Goal: Find contact information: Find contact information

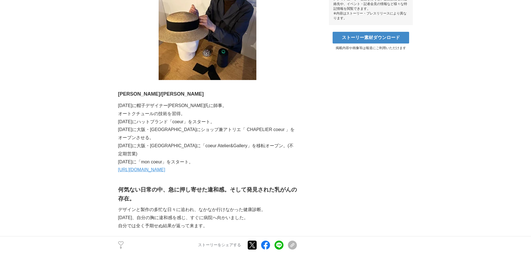
scroll to position [335, 0]
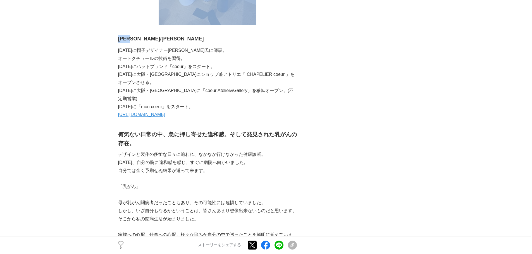
drag, startPoint x: 118, startPoint y: 37, endPoint x: 135, endPoint y: 41, distance: 16.7
click at [135, 41] on strong "[PERSON_NAME]/[PERSON_NAME]" at bounding box center [161, 39] width 86 height 6
drag, startPoint x: 136, startPoint y: 39, endPoint x: 118, endPoint y: 39, distance: 18.7
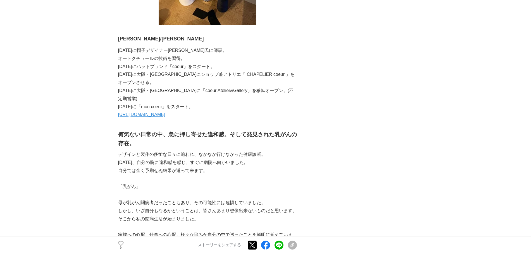
drag, startPoint x: 122, startPoint y: 39, endPoint x: 113, endPoint y: 42, distance: 9.8
drag, startPoint x: 119, startPoint y: 40, endPoint x: 138, endPoint y: 40, distance: 18.7
click at [138, 40] on strong "[PERSON_NAME]/[PERSON_NAME]" at bounding box center [161, 39] width 86 height 6
copy strong "[PERSON_NAME]"
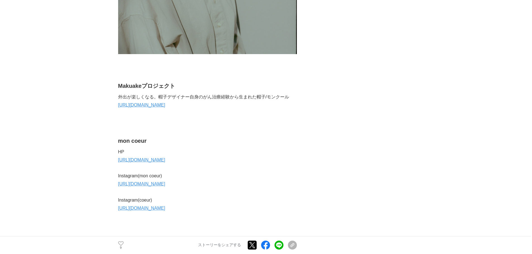
scroll to position [2374, 0]
click at [144, 102] on link "[URL][DOMAIN_NAME]" at bounding box center [141, 104] width 47 height 5
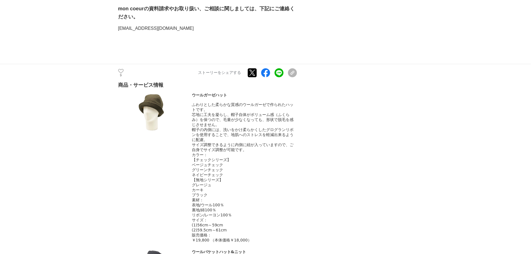
scroll to position [2542, 0]
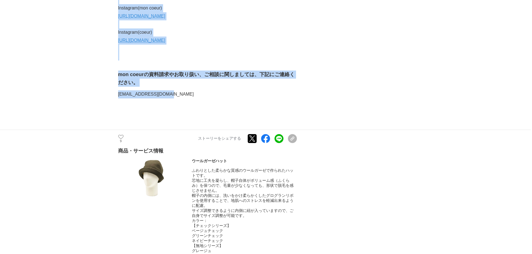
drag, startPoint x: 166, startPoint y: 82, endPoint x: 116, endPoint y: 80, distance: 49.7
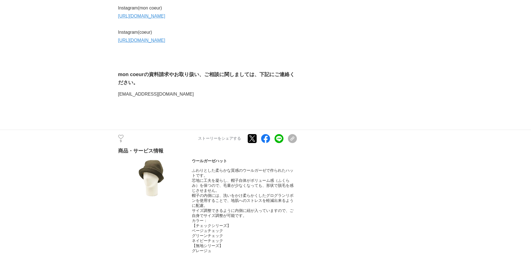
drag, startPoint x: 129, startPoint y: 78, endPoint x: 115, endPoint y: 79, distance: 14.9
drag, startPoint x: 119, startPoint y: 79, endPoint x: 170, endPoint y: 82, distance: 51.7
click at [169, 91] on p "[EMAIL_ADDRESS][DOMAIN_NAME]" at bounding box center [207, 95] width 179 height 8
click at [170, 91] on p "[EMAIL_ADDRESS][DOMAIN_NAME]" at bounding box center [207, 95] width 179 height 8
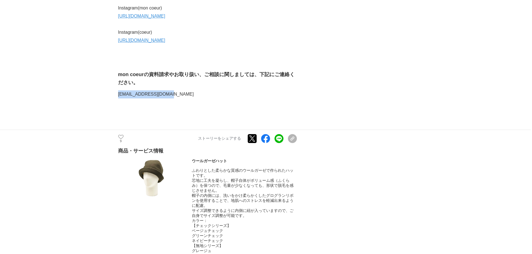
drag, startPoint x: 169, startPoint y: 80, endPoint x: 118, endPoint y: 80, distance: 50.8
click at [118, 91] on p "[EMAIL_ADDRESS][DOMAIN_NAME]" at bounding box center [207, 95] width 179 height 8
copy p "[EMAIL_ADDRESS][DOMAIN_NAME]"
